Goal: Find specific page/section: Find specific page/section

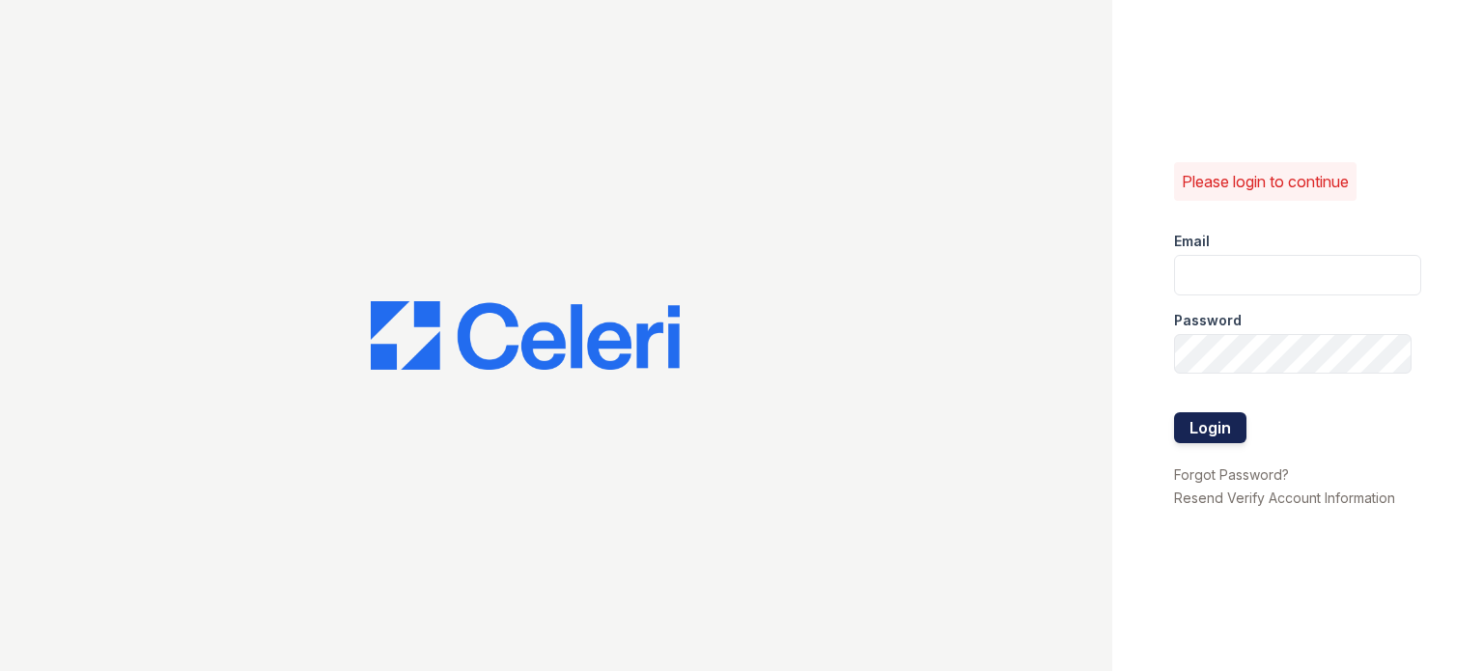
type input "[DOMAIN_NAME][EMAIL_ADDRESS][DOMAIN_NAME]"
click at [1201, 441] on button "Login" at bounding box center [1210, 427] width 72 height 31
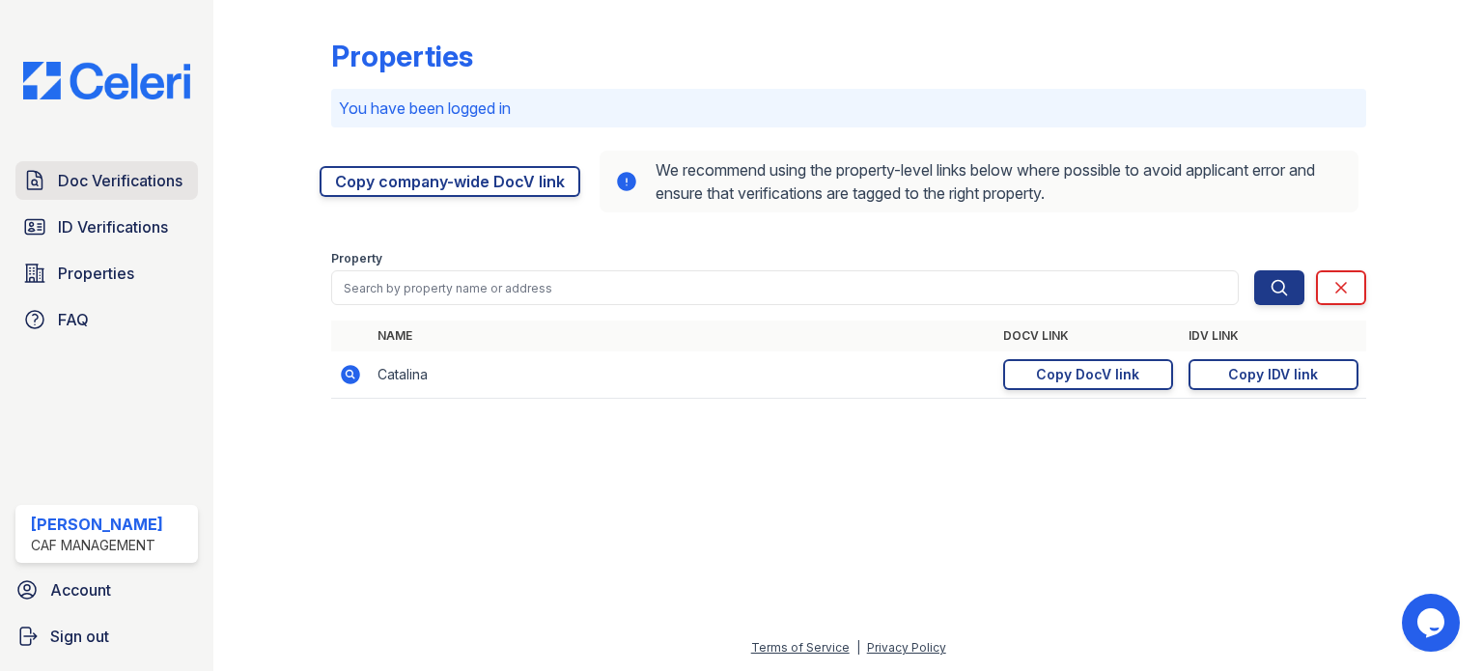
click at [86, 161] on link "Doc Verifications" at bounding box center [106, 180] width 182 height 39
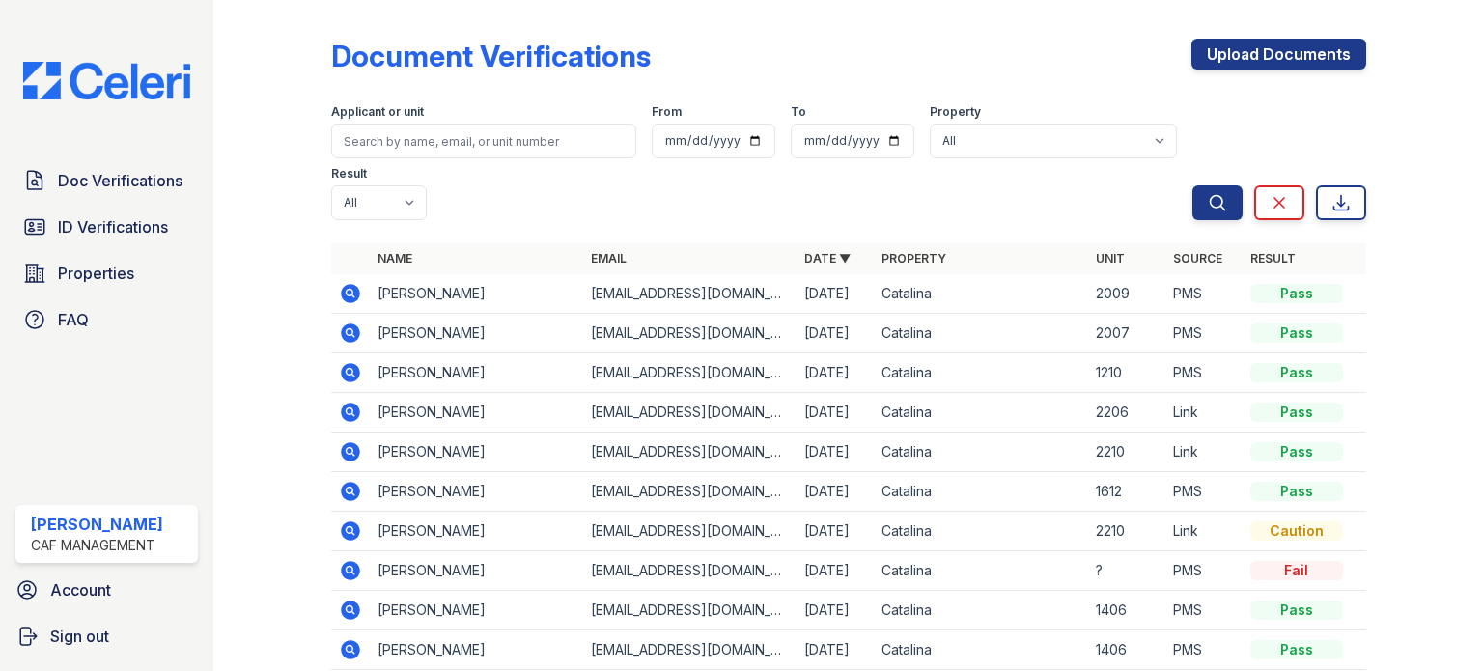
click at [352, 488] on icon at bounding box center [350, 491] width 19 height 19
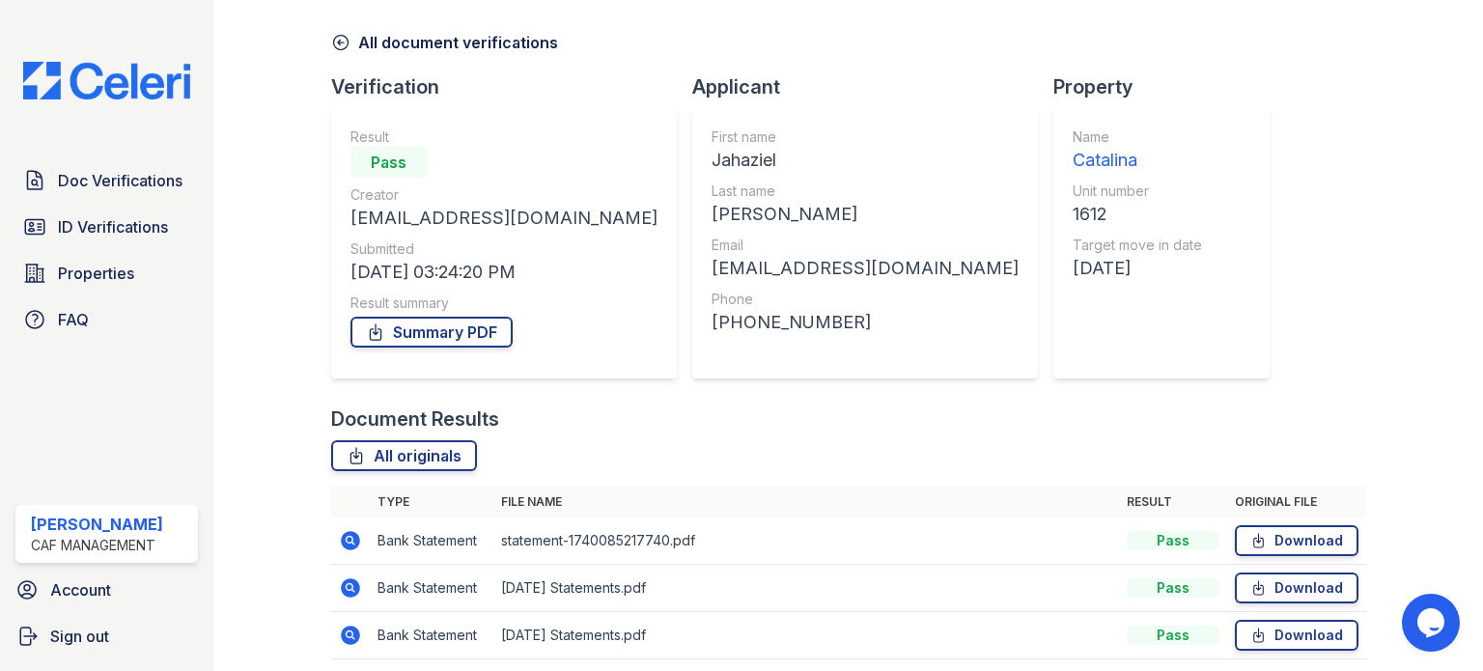
scroll to position [142, 0]
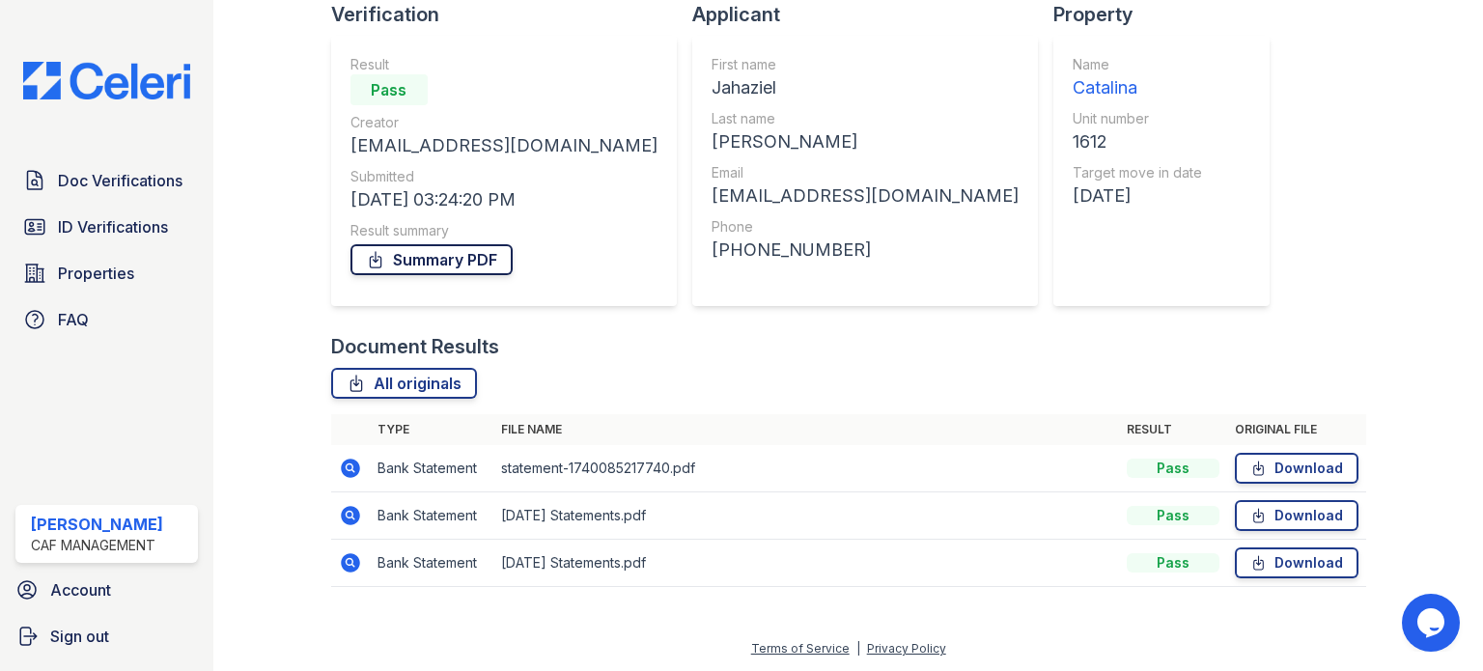
click at [475, 258] on link "Summary PDF" at bounding box center [431, 259] width 162 height 31
click at [143, 180] on span "Doc Verifications" at bounding box center [120, 180] width 125 height 23
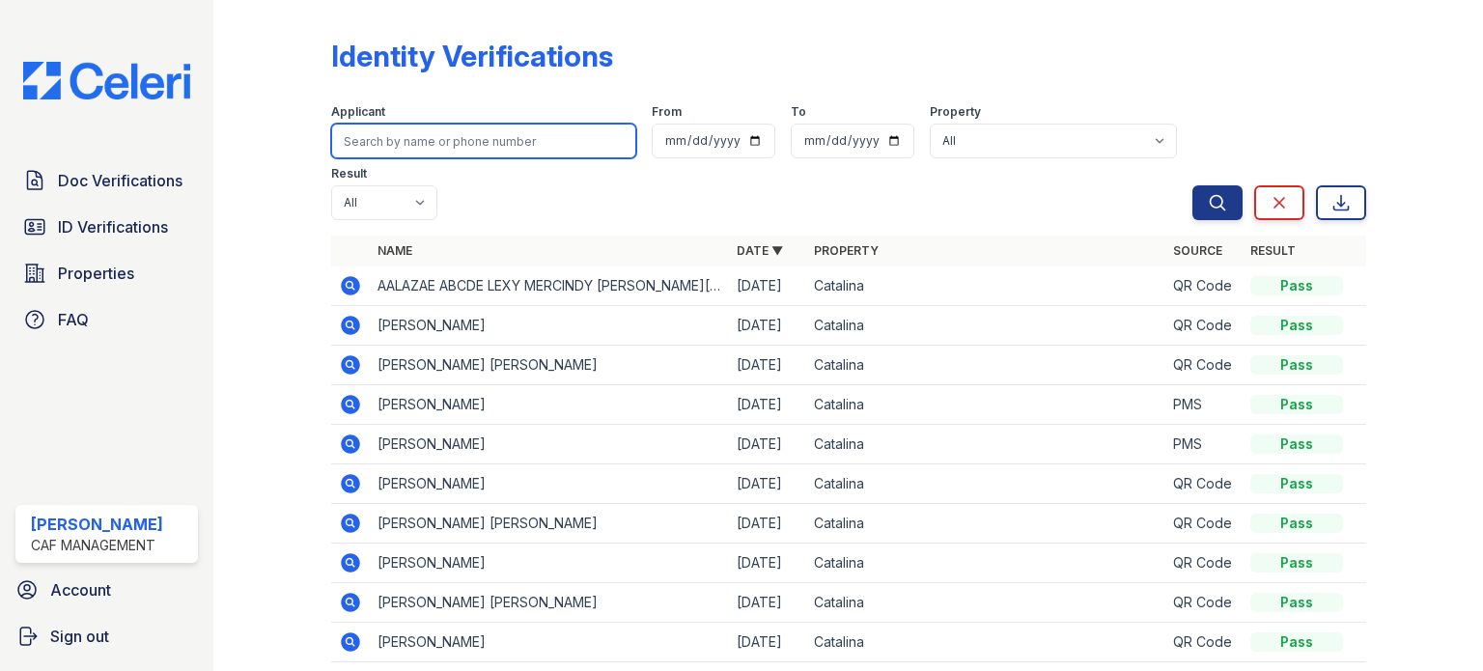
click at [520, 137] on input "search" at bounding box center [483, 141] width 305 height 35
type input "cabrera"
click at [1192, 185] on button "Search" at bounding box center [1217, 202] width 50 height 35
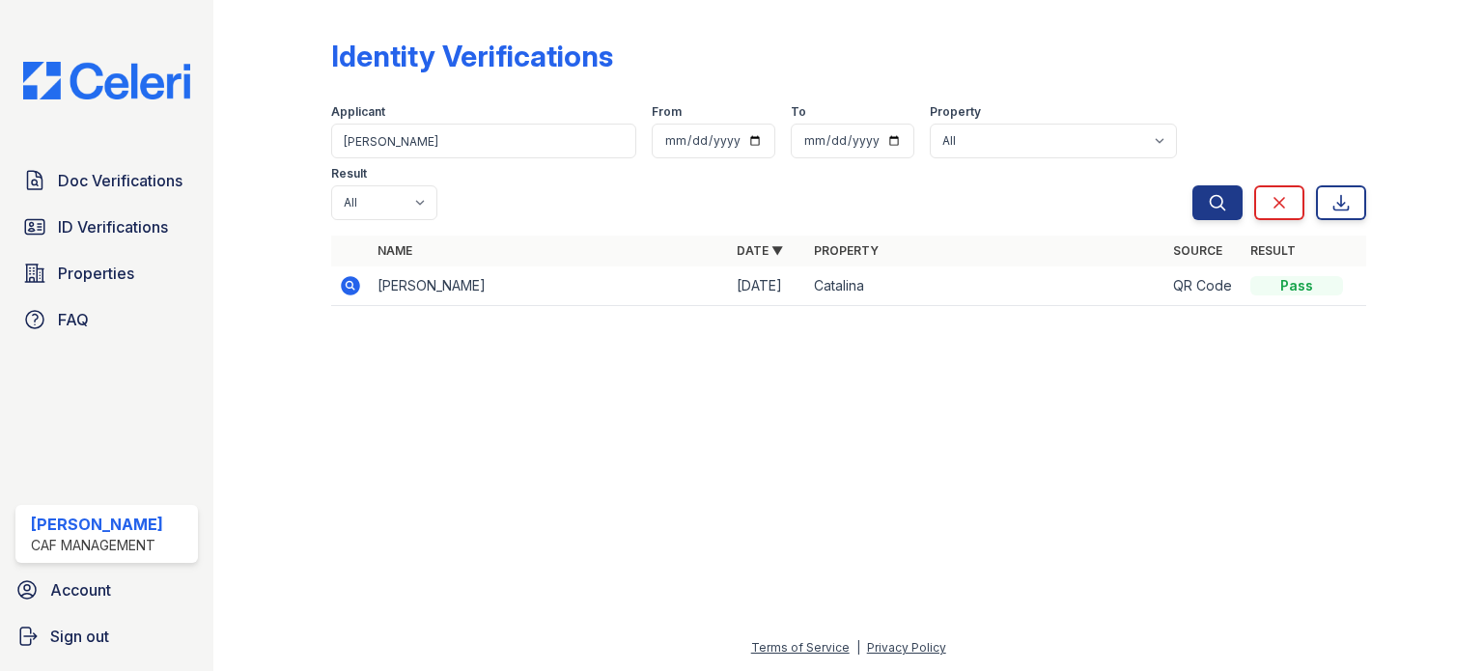
click at [352, 274] on icon at bounding box center [350, 285] width 23 height 23
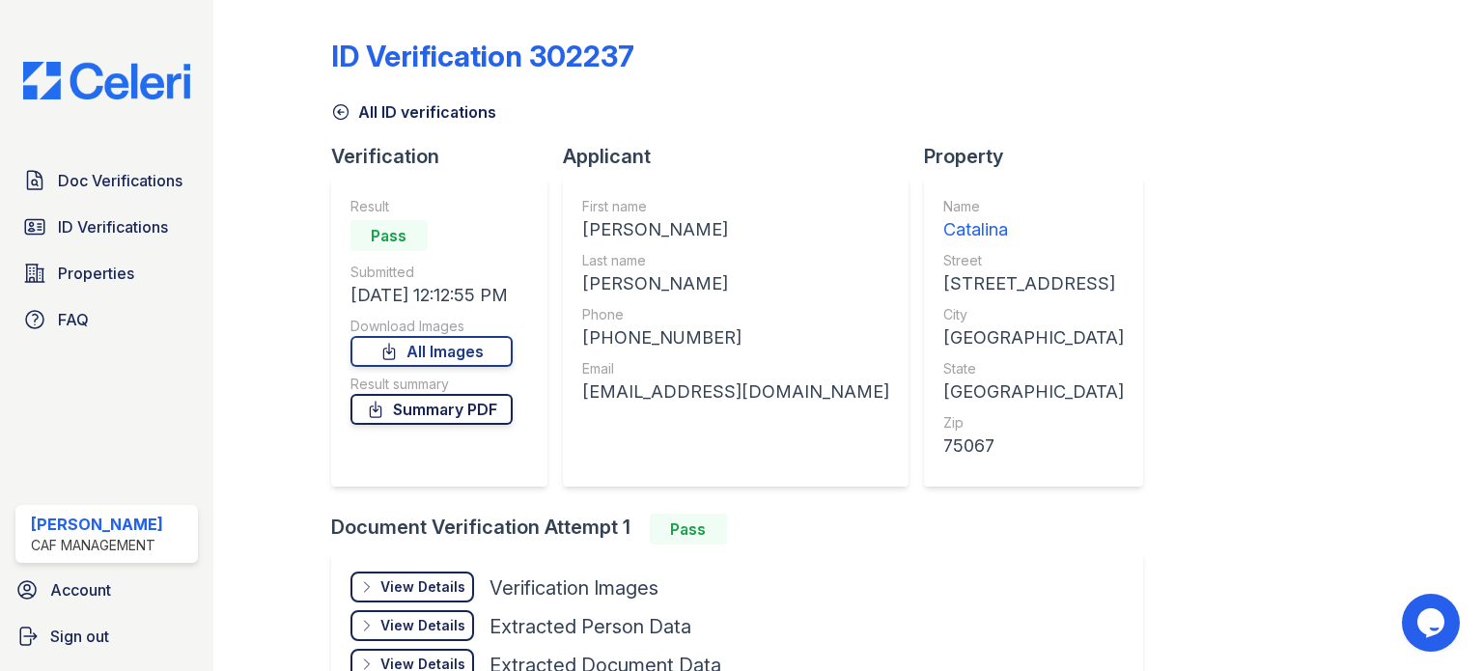
click at [417, 412] on link "Summary PDF" at bounding box center [431, 409] width 162 height 31
